Goal: Transaction & Acquisition: Register for event/course

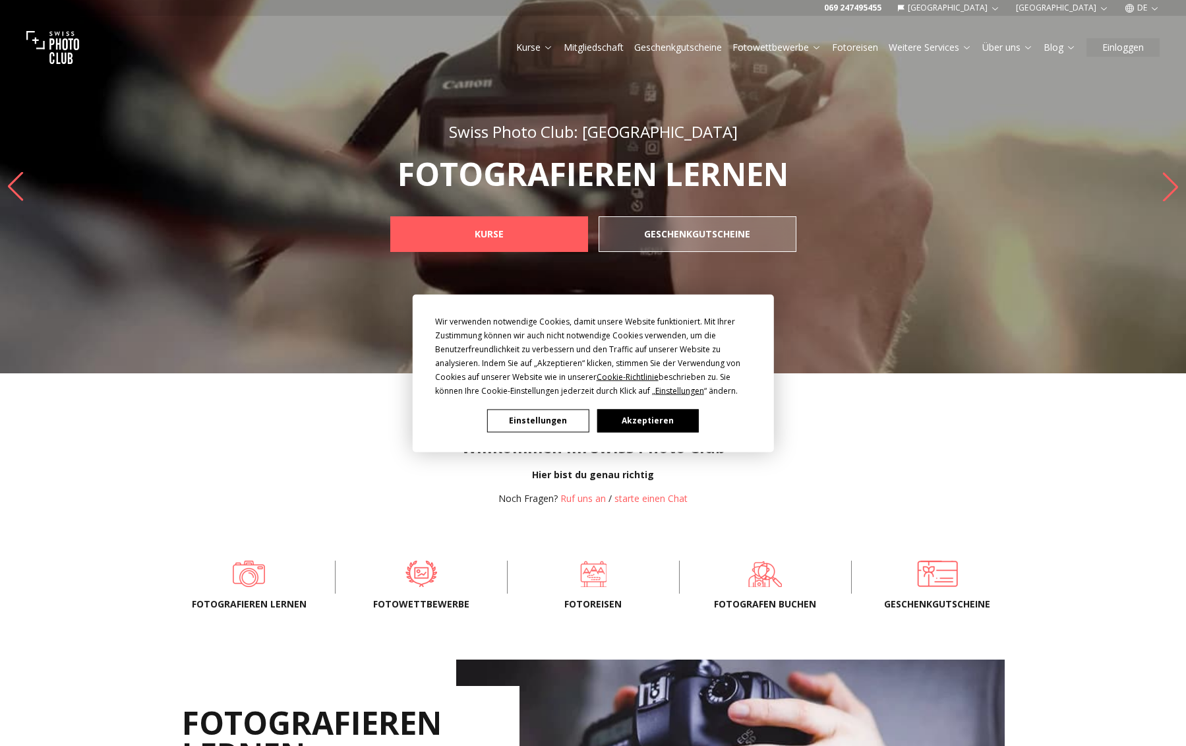
click at [641, 422] on button "Akzeptieren" at bounding box center [648, 420] width 102 height 23
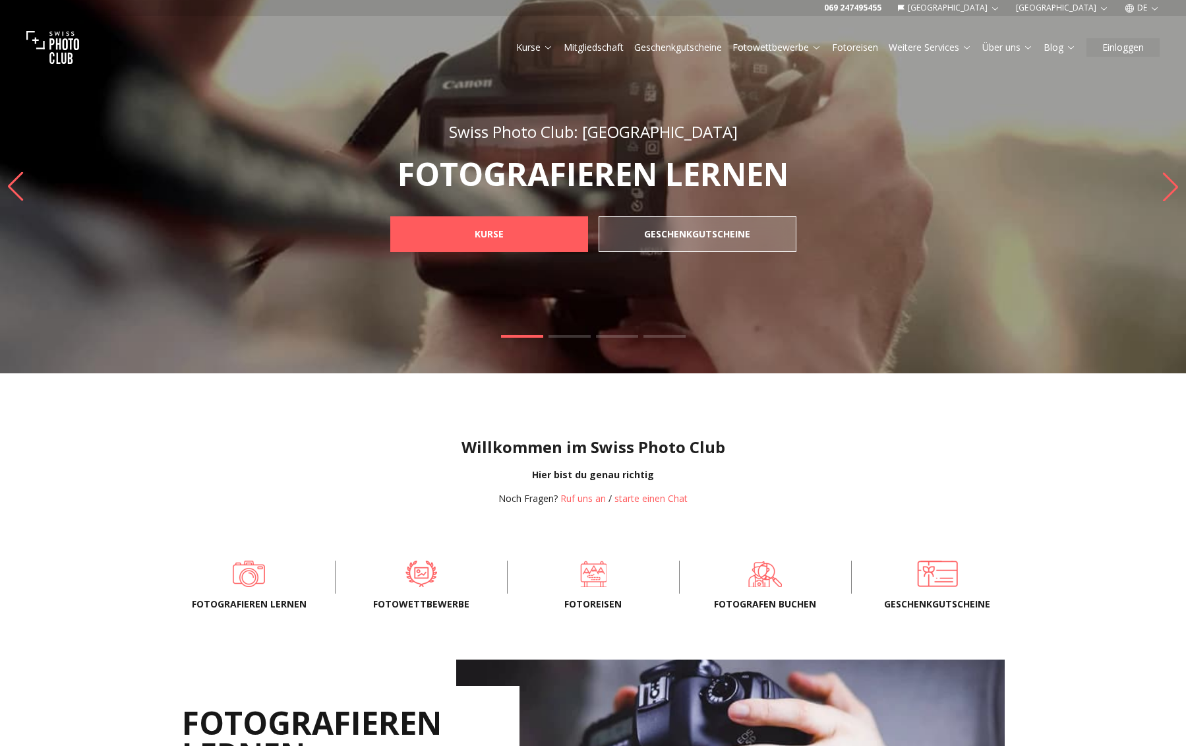
click at [427, 592] on div "Fotografieren lernen Fotowettbewerbe Fotoreisen FOTOGRAFEN BUCHEN Geschenkgutsc…" at bounding box center [593, 576] width 844 height 59
click at [411, 603] on span "Fotowettbewerbe" at bounding box center [421, 603] width 129 height 13
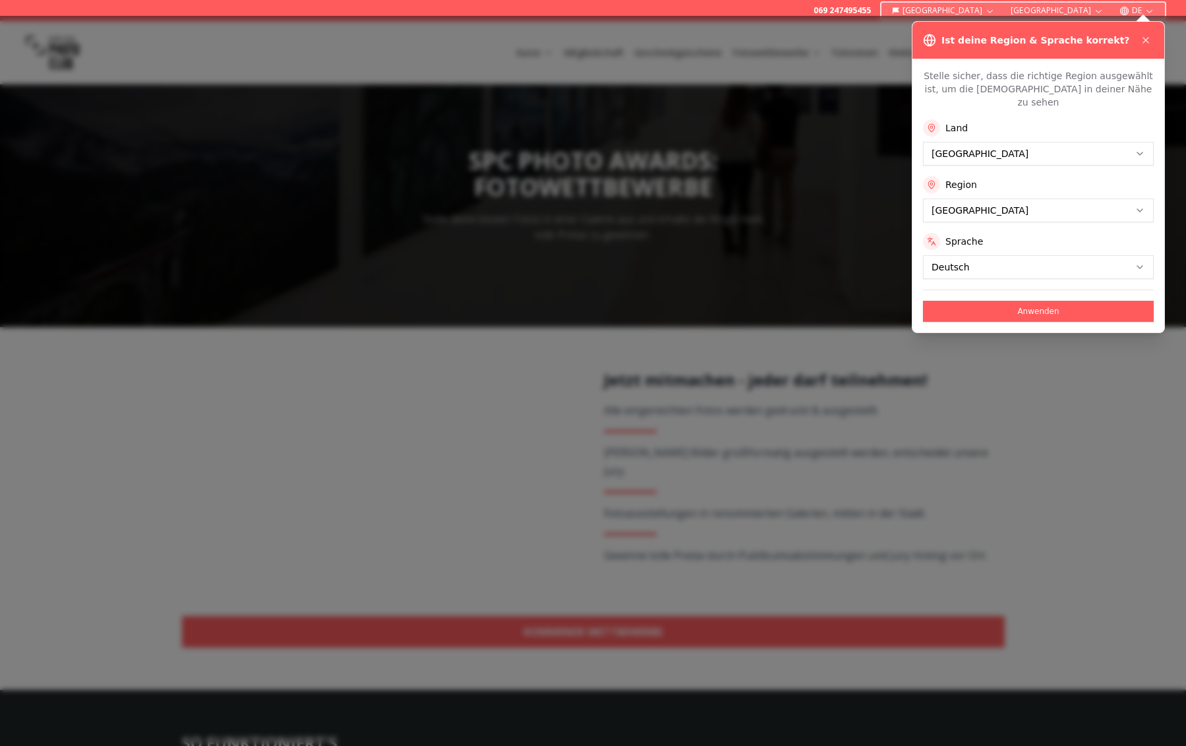
drag, startPoint x: 1019, startPoint y: 118, endPoint x: 1012, endPoint y: 129, distance: 12.4
click at [1019, 119] on div "Land" at bounding box center [1038, 127] width 231 height 17
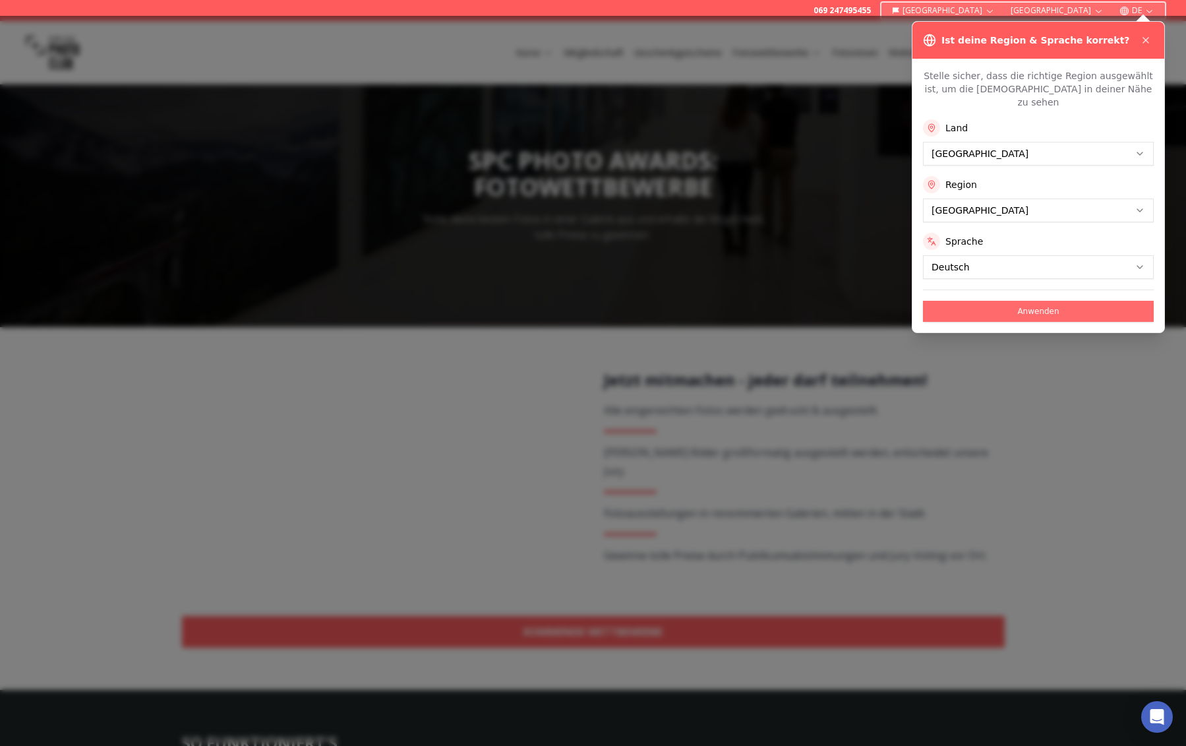
click at [1052, 306] on button "Anwenden" at bounding box center [1038, 311] width 231 height 21
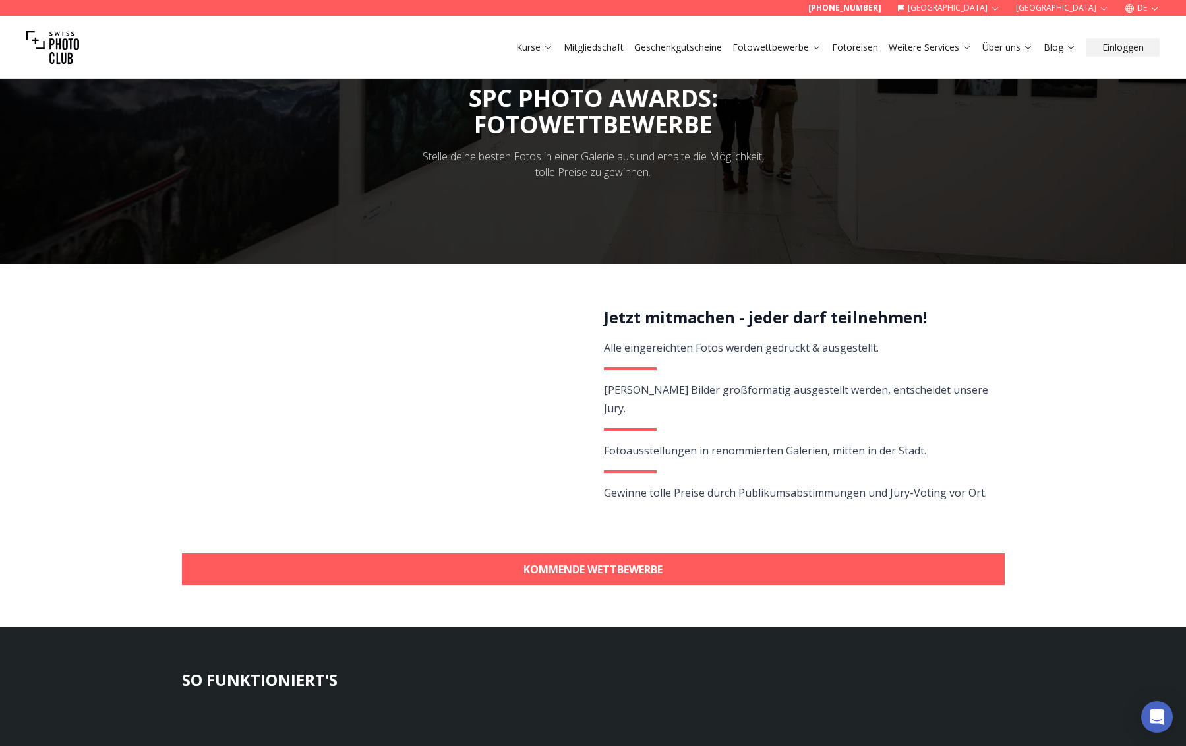
scroll to position [193, 0]
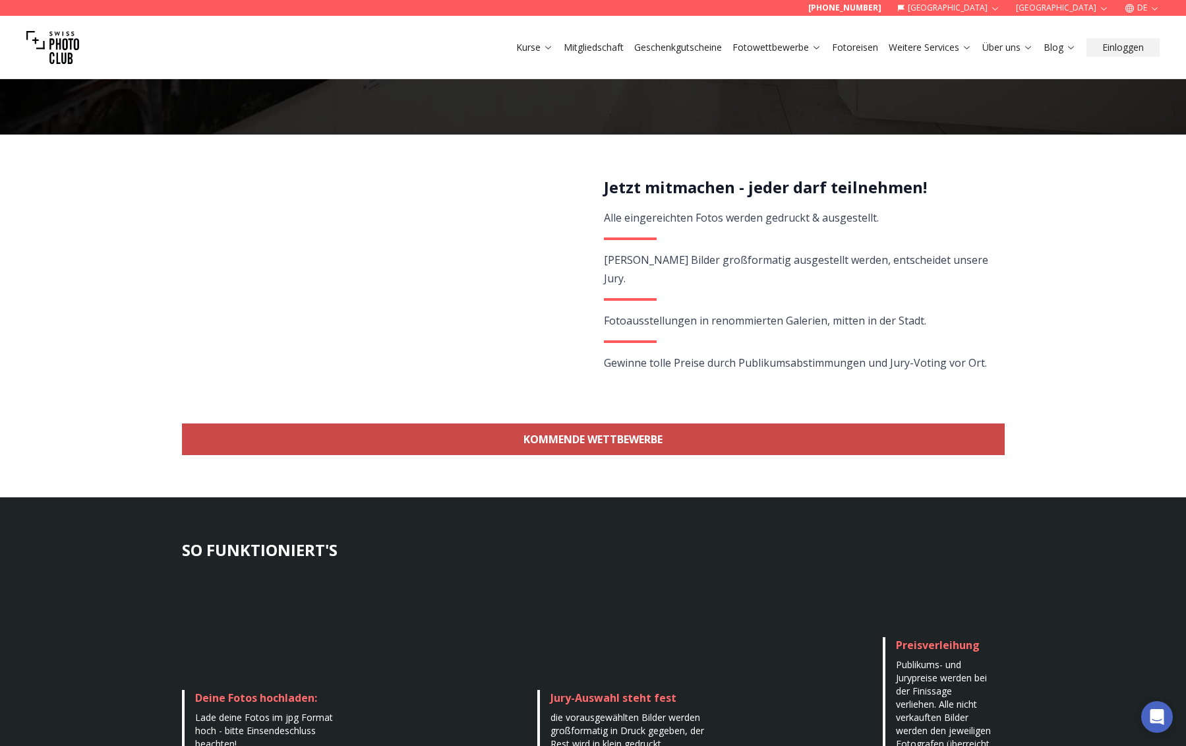
click at [581, 441] on link "KOMMENDE WETTBEWERBE" at bounding box center [593, 439] width 823 height 32
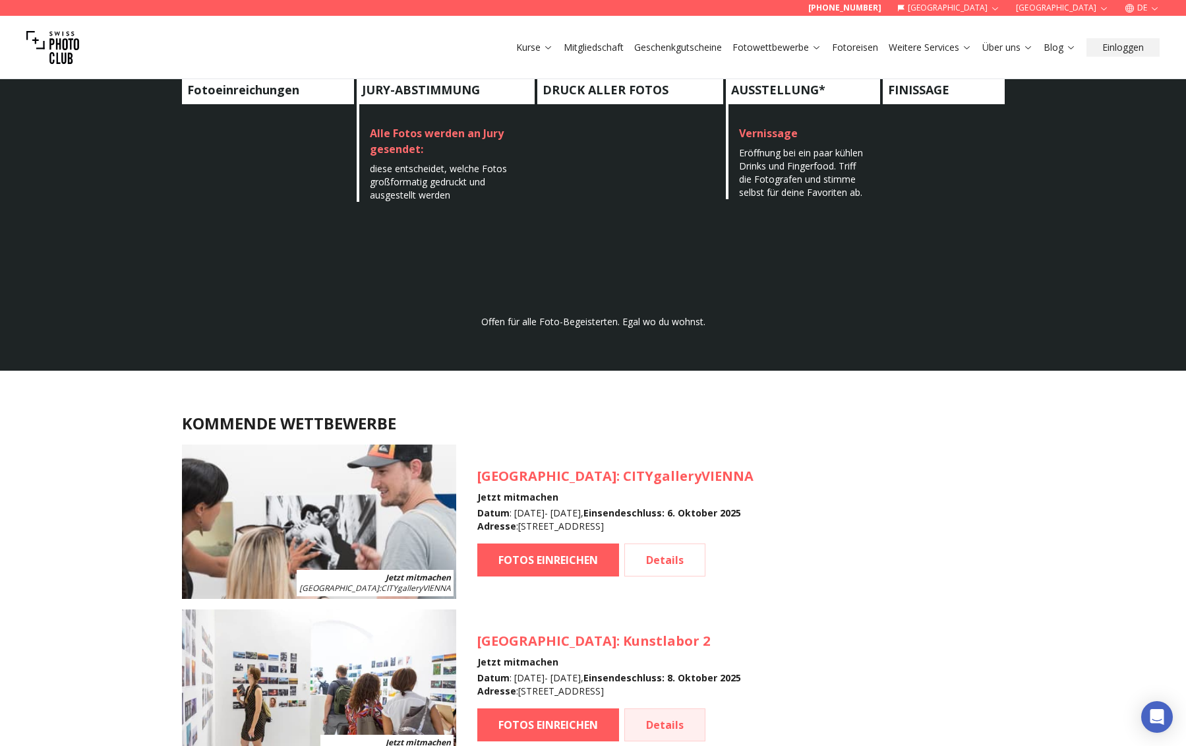
scroll to position [1175, 0]
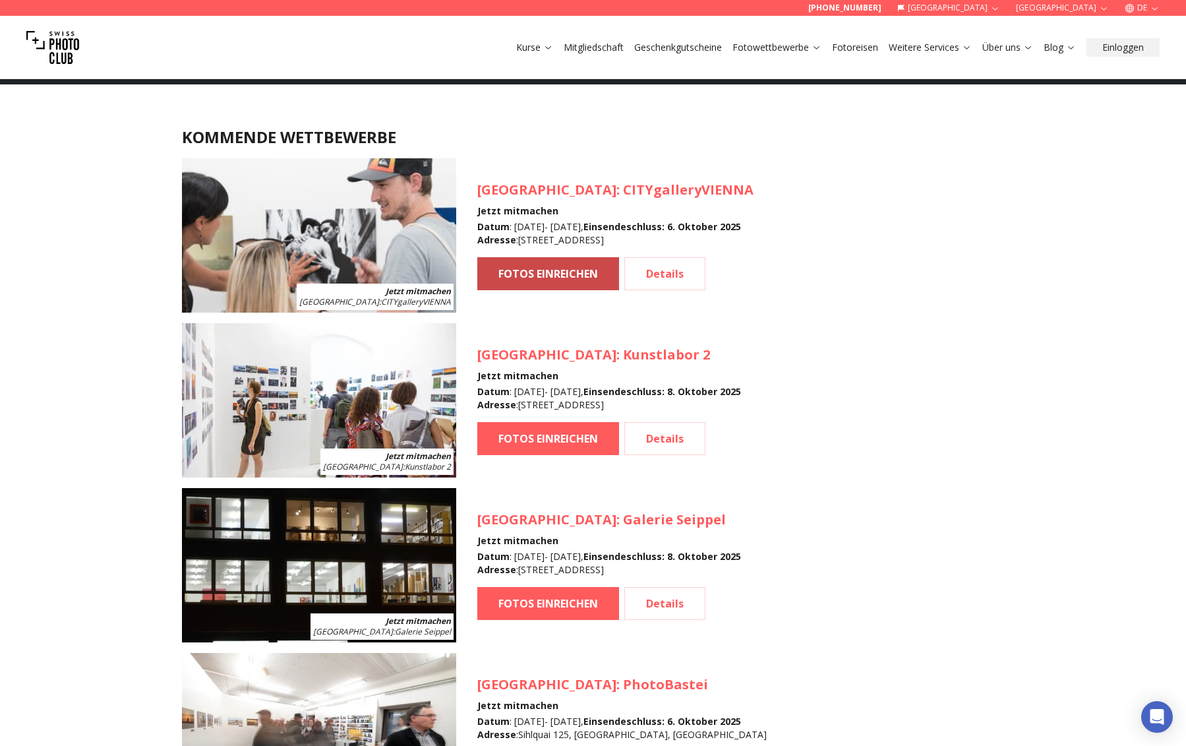
click at [537, 273] on link "FOTOS EINREICHEN" at bounding box center [548, 273] width 142 height 33
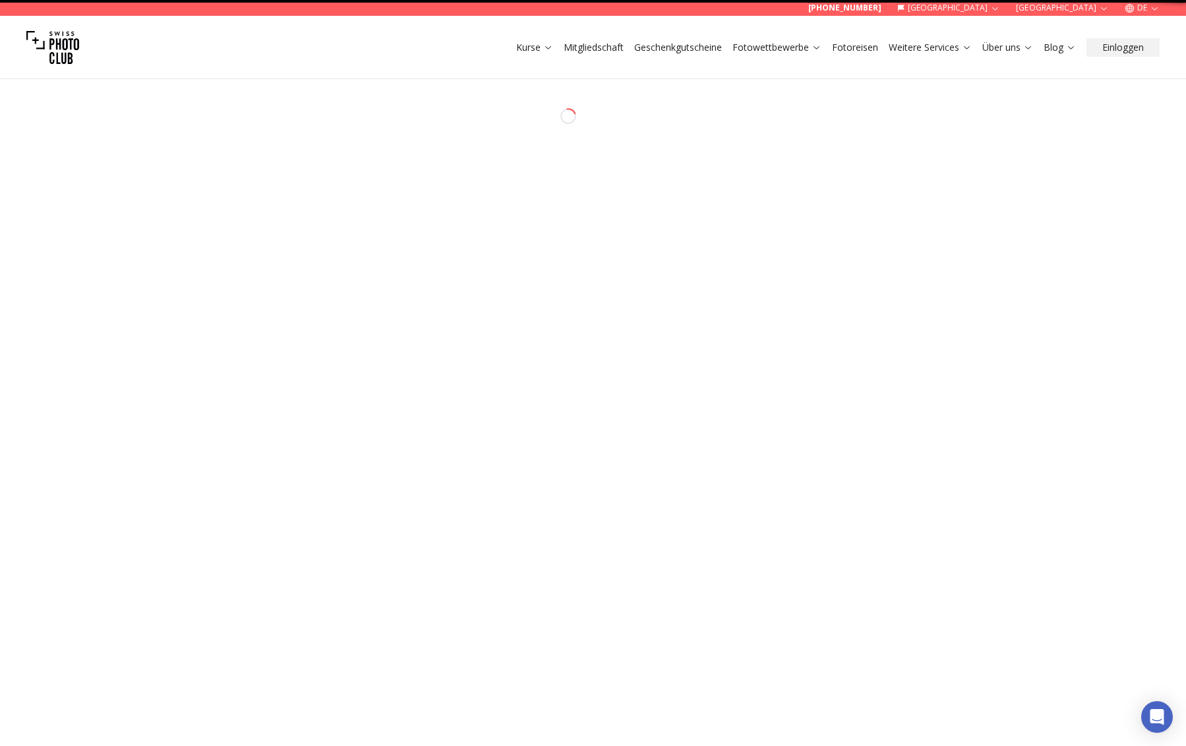
select select "*******"
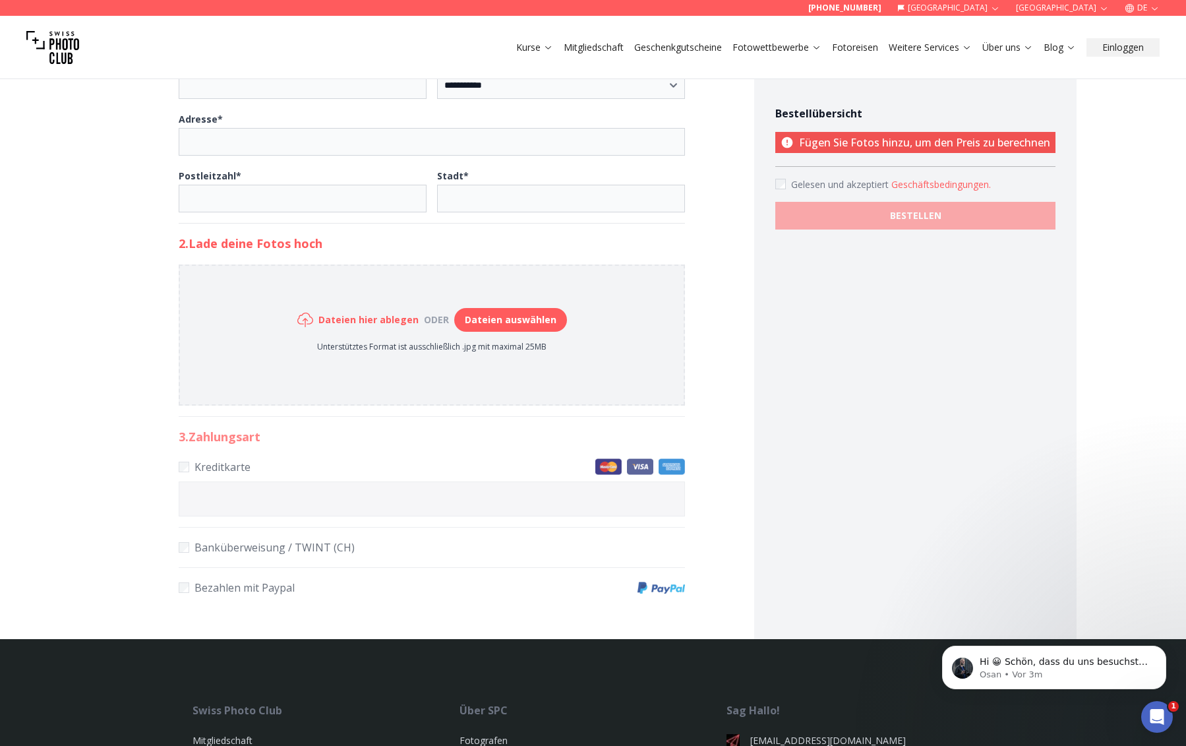
scroll to position [548, 0]
